Goal: Navigation & Orientation: Find specific page/section

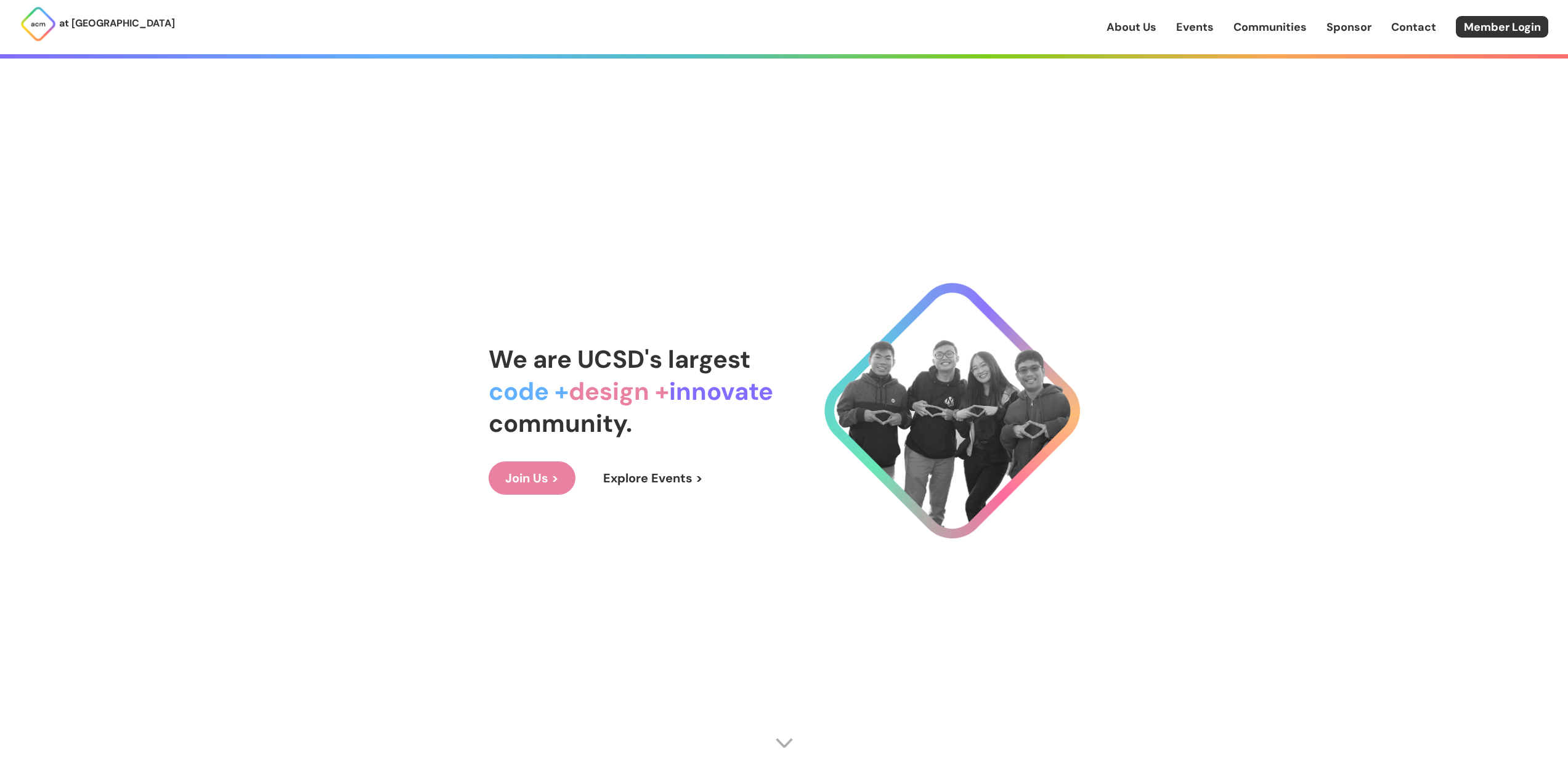
click at [33, 24] on img at bounding box center [37, 24] width 37 height 37
click at [1135, 24] on link "About Us" at bounding box center [1131, 27] width 50 height 16
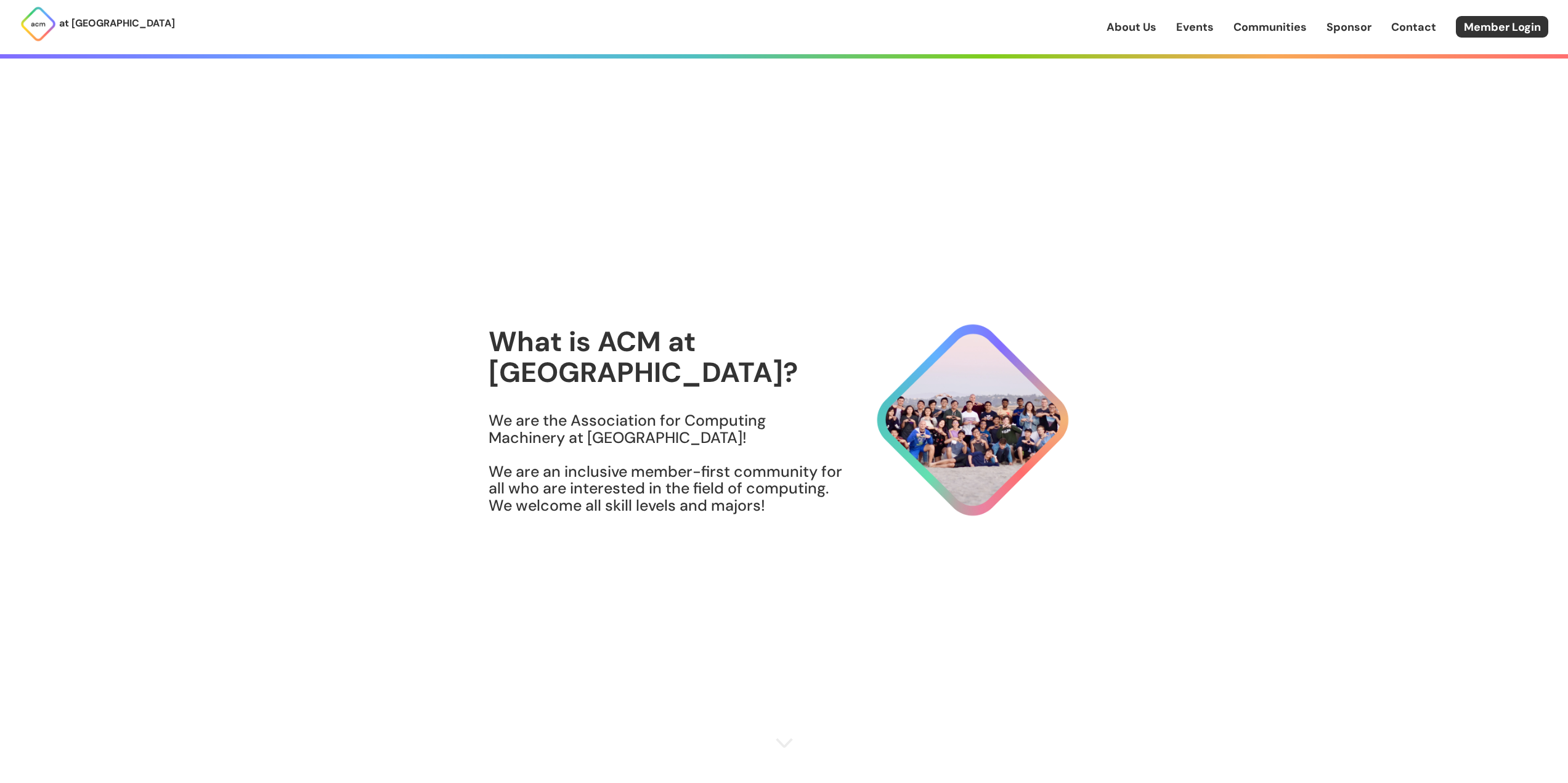
click at [1205, 32] on link "Events" at bounding box center [1195, 27] width 37 height 16
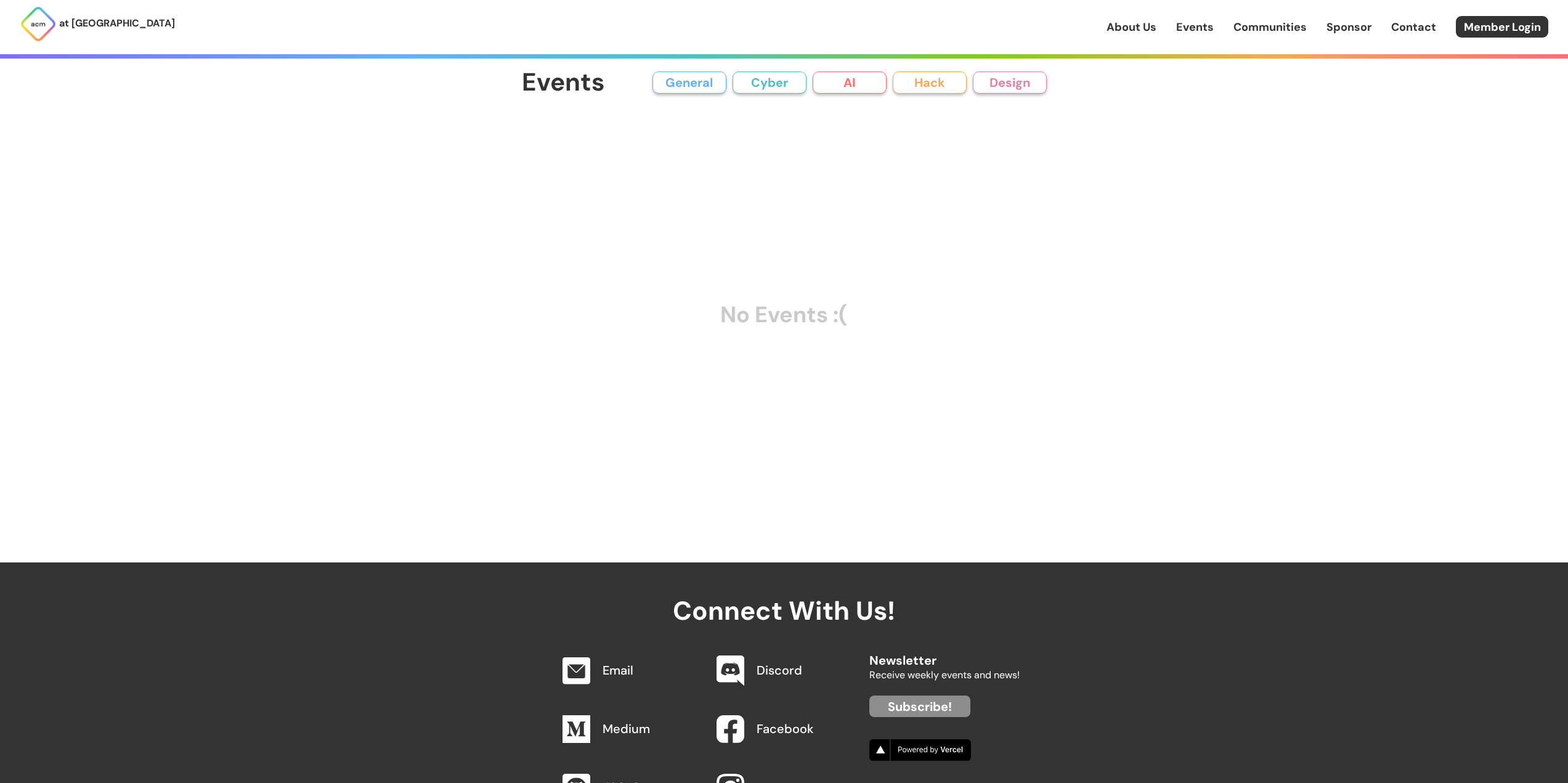
click at [708, 87] on button "General" at bounding box center [689, 82] width 74 height 22
click at [762, 82] on button "Cyber" at bounding box center [769, 82] width 74 height 22
click at [880, 84] on button "AI" at bounding box center [849, 82] width 74 height 22
click at [950, 83] on button "Hack" at bounding box center [929, 82] width 74 height 22
click at [1023, 77] on button "Design" at bounding box center [1009, 82] width 74 height 22
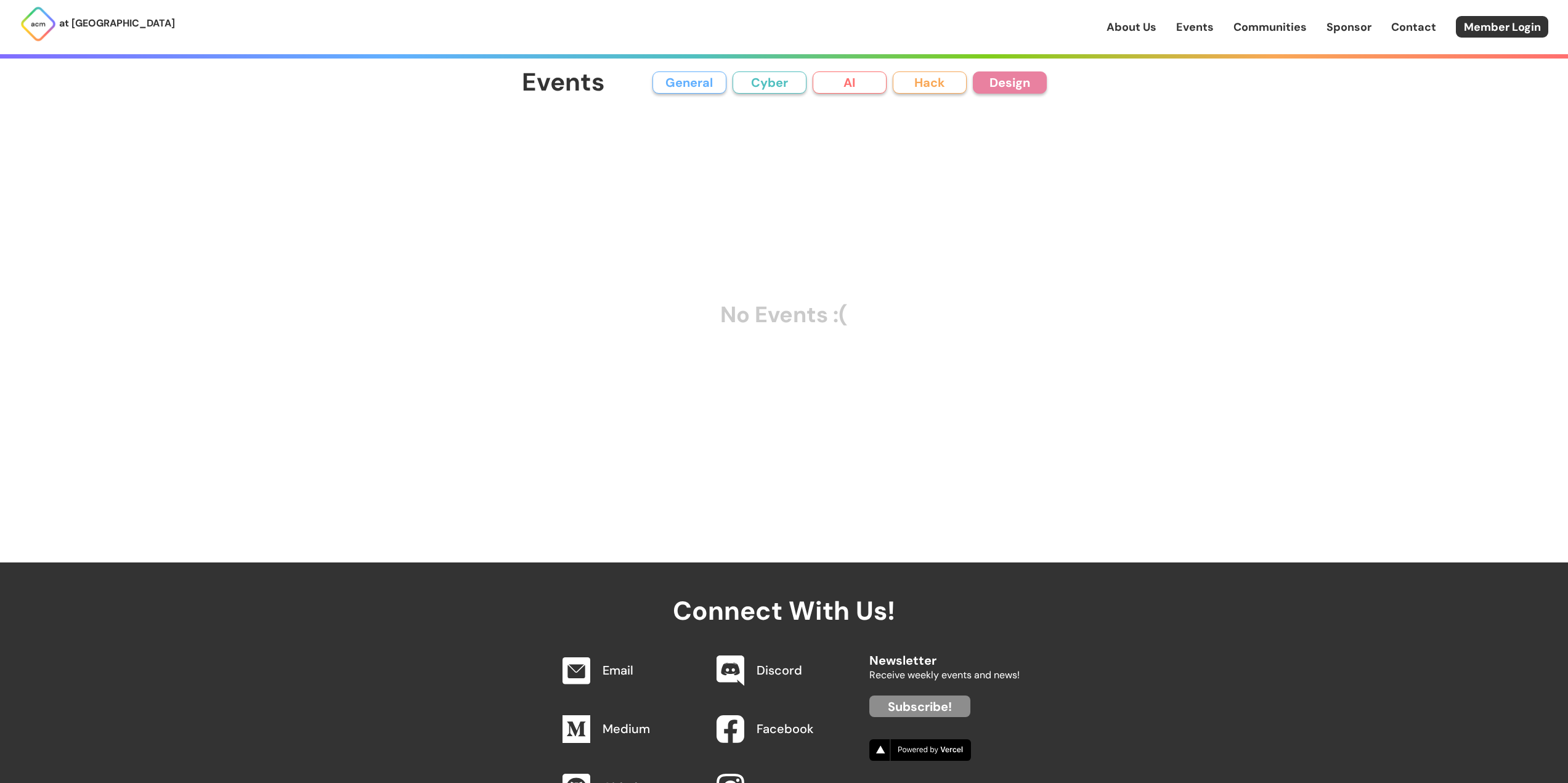
click at [1247, 22] on link "Communities" at bounding box center [1270, 27] width 73 height 16
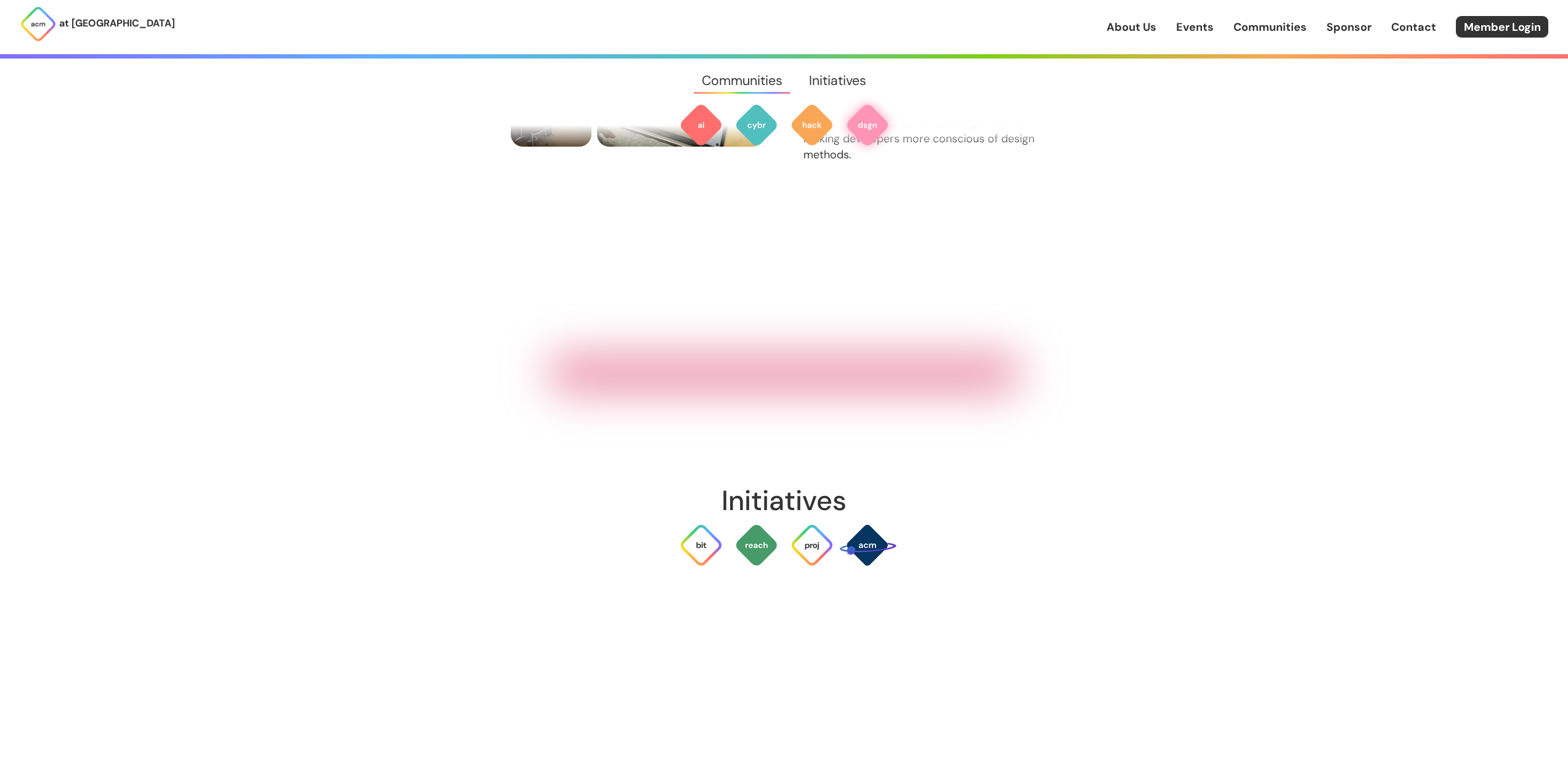
click at [1369, 28] on link "Sponsor" at bounding box center [1349, 27] width 45 height 16
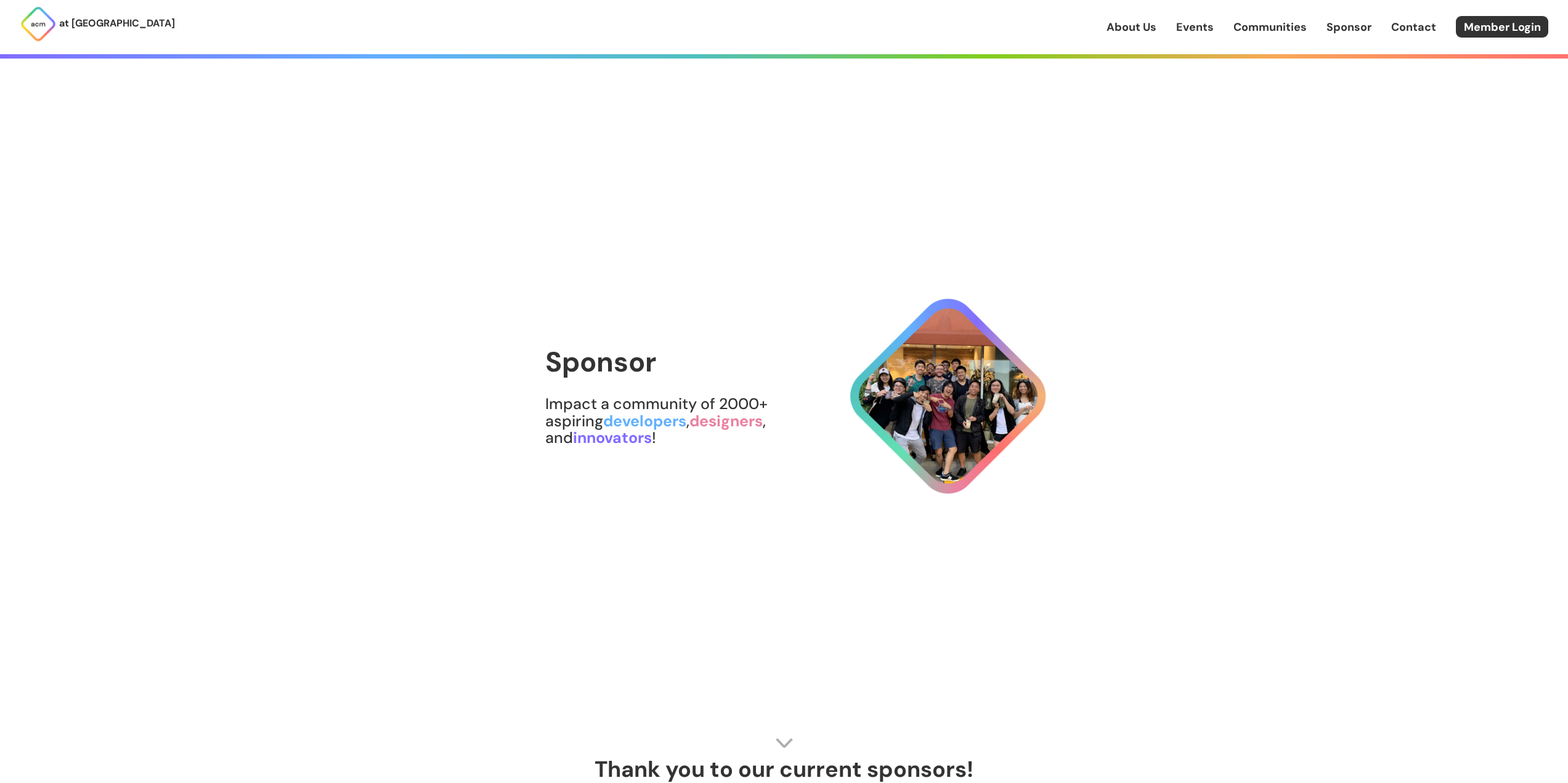
drag, startPoint x: 1433, startPoint y: 20, endPoint x: 1415, endPoint y: 29, distance: 20.1
click at [1433, 20] on link "Contact" at bounding box center [1413, 27] width 45 height 16
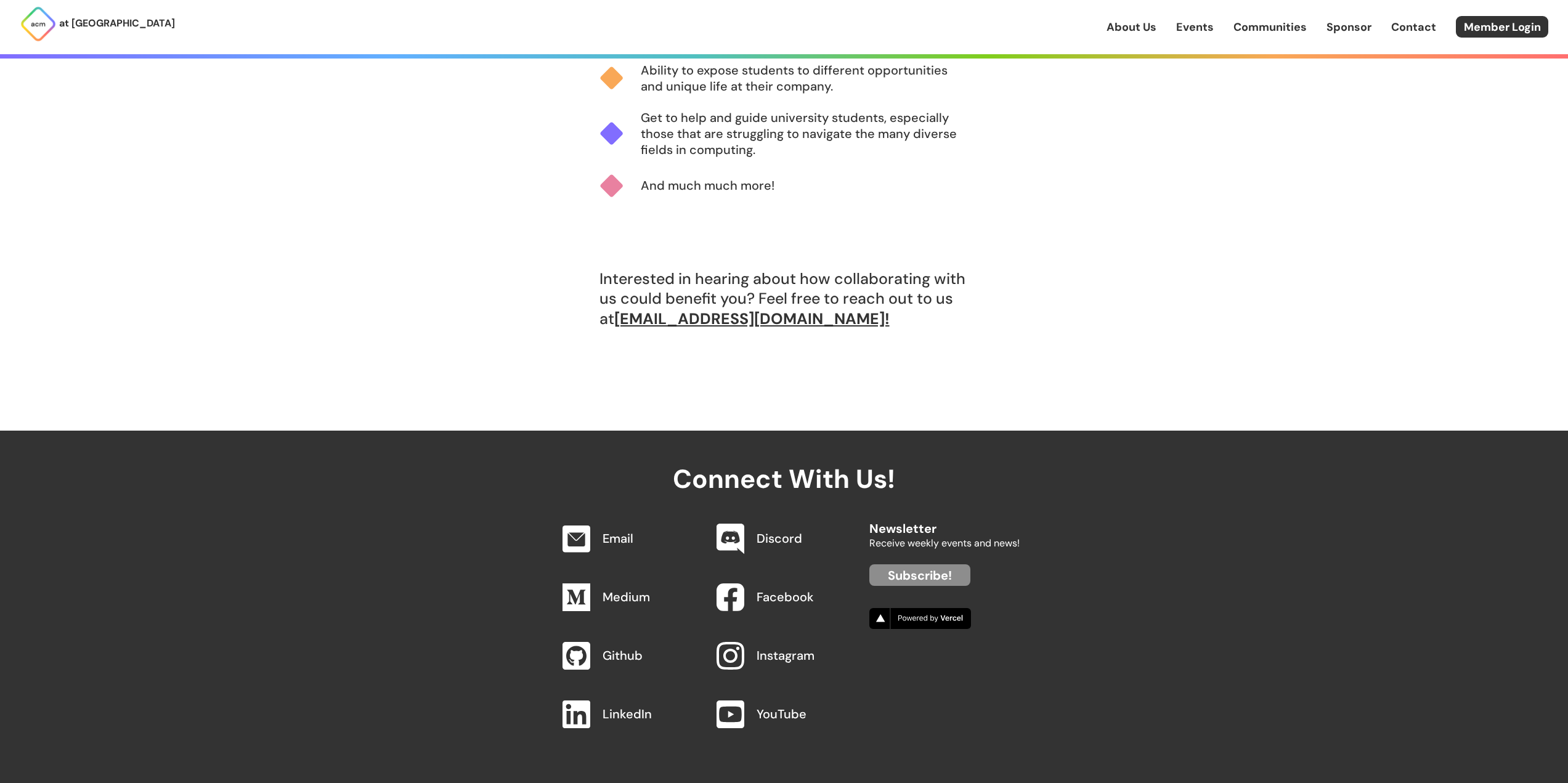
scroll to position [1171, 0]
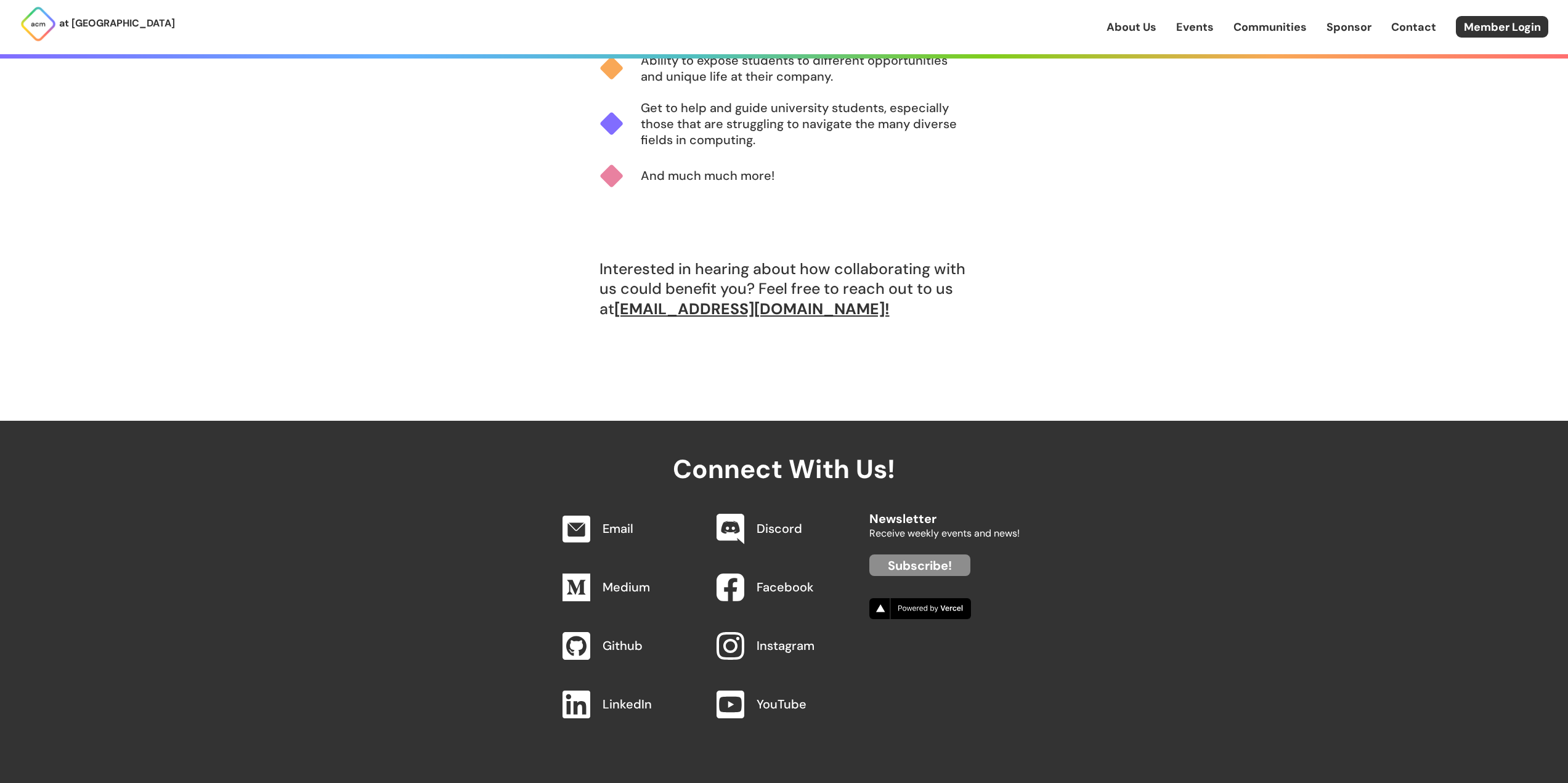
click at [1554, 27] on div "About Us Events Communities Sponsor Contact Member Login" at bounding box center [1337, 27] width 462 height 22
click at [1531, 27] on link "Member Login" at bounding box center [1502, 27] width 92 height 22
